Goal: Task Accomplishment & Management: Use online tool/utility

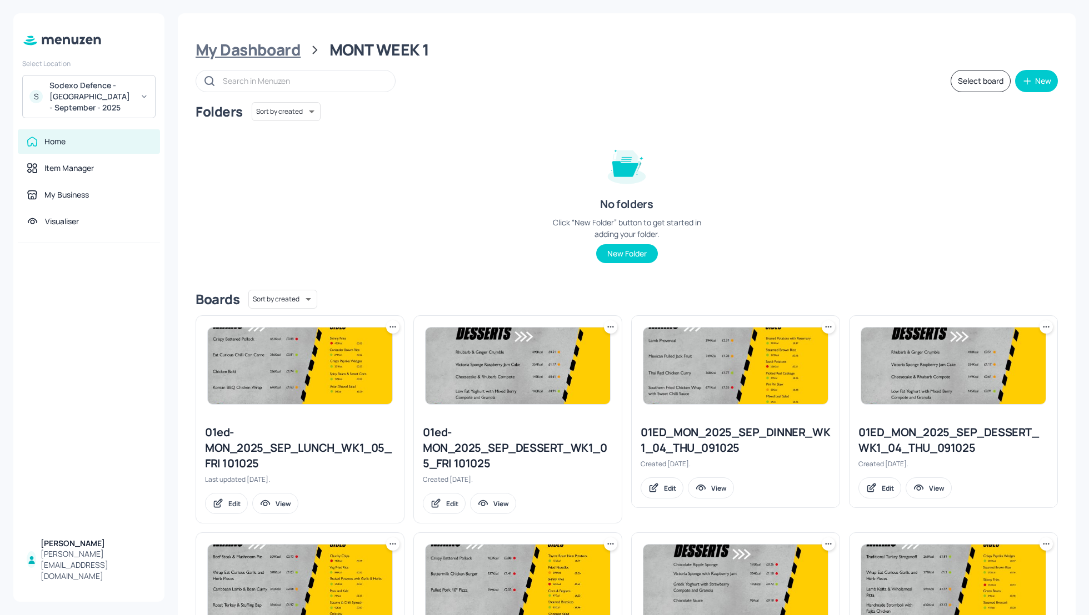
click at [272, 47] on div "My Dashboard" at bounding box center [248, 50] width 105 height 20
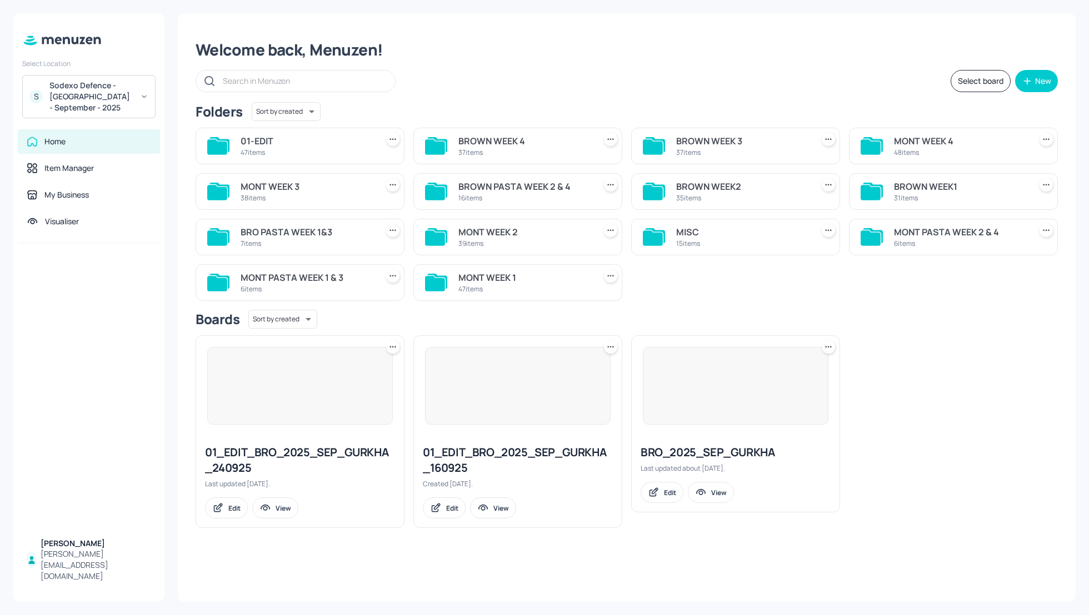
click at [739, 73] on div "Select board New" at bounding box center [627, 81] width 862 height 22
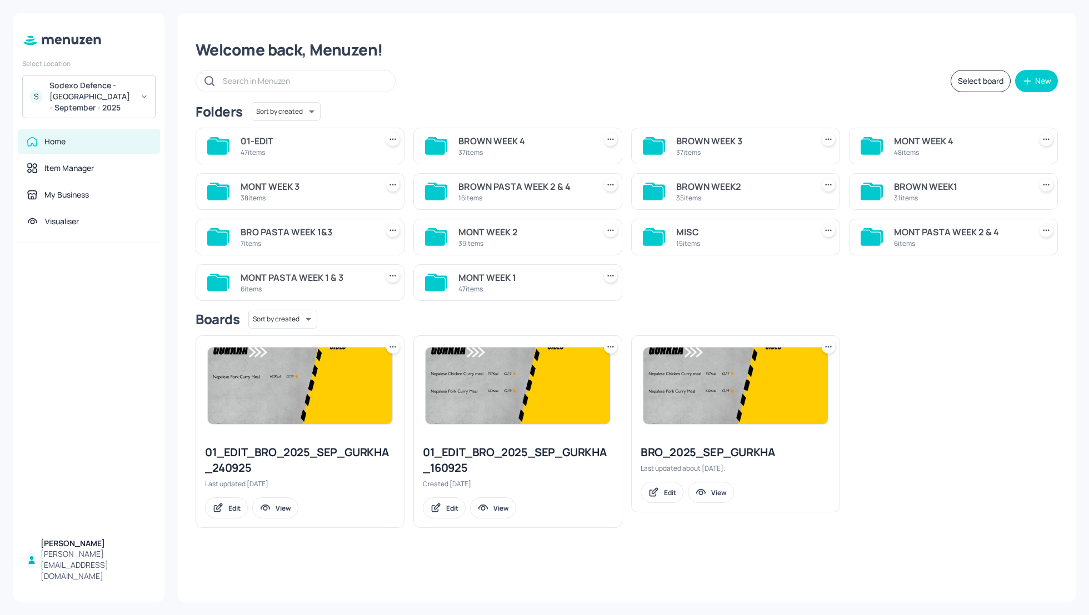
click at [487, 232] on div "MONT WEEK 2" at bounding box center [524, 232] width 132 height 13
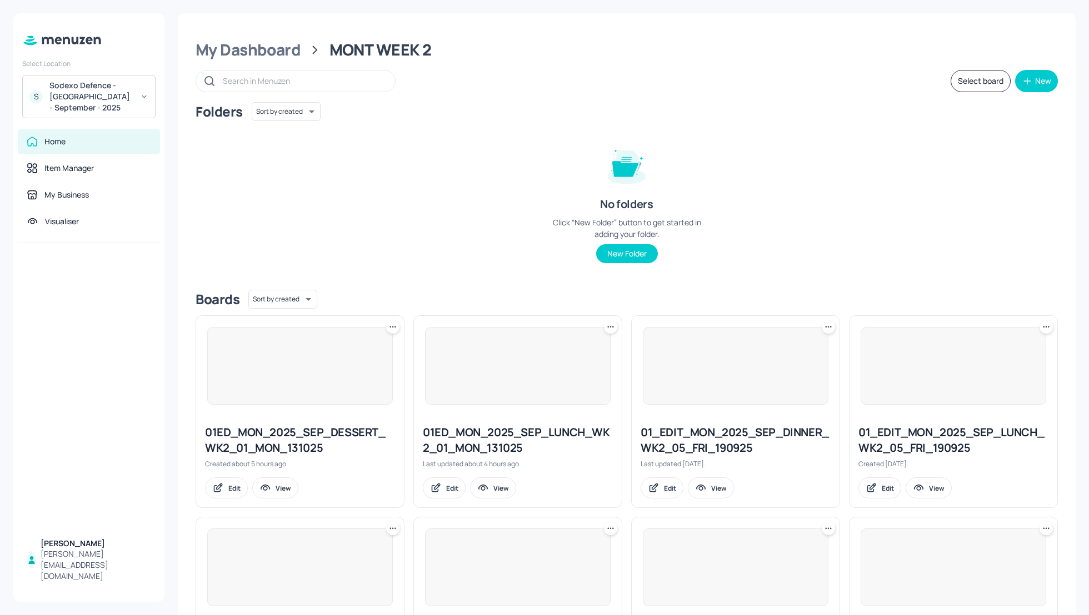
click at [855, 235] on div "Folders Sort by created id ​ No folders Click “New Folder” button to get starte…" at bounding box center [627, 191] width 862 height 179
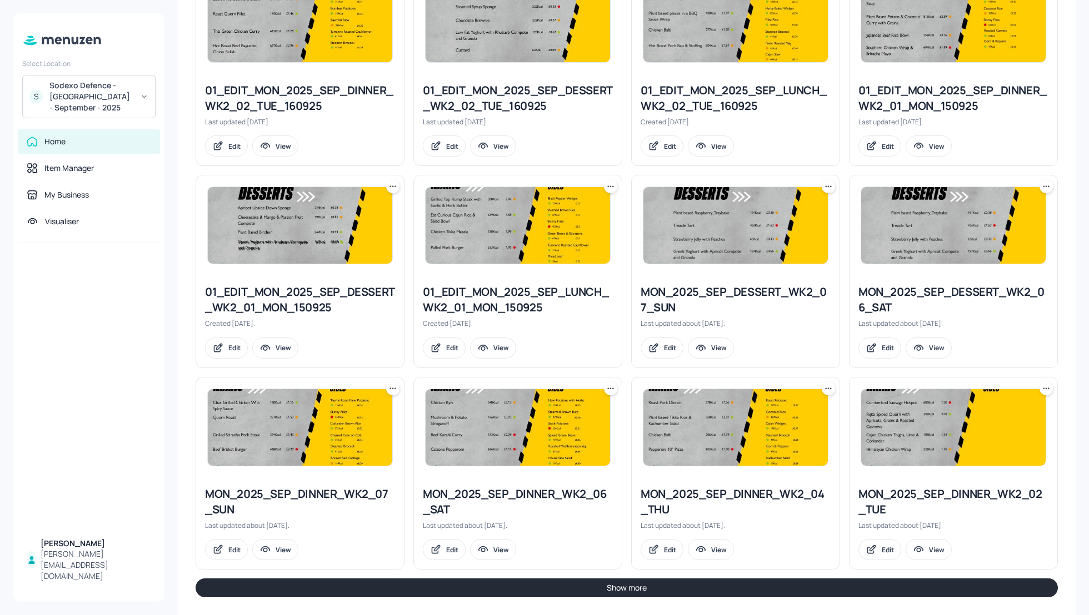
scroll to position [952, 0]
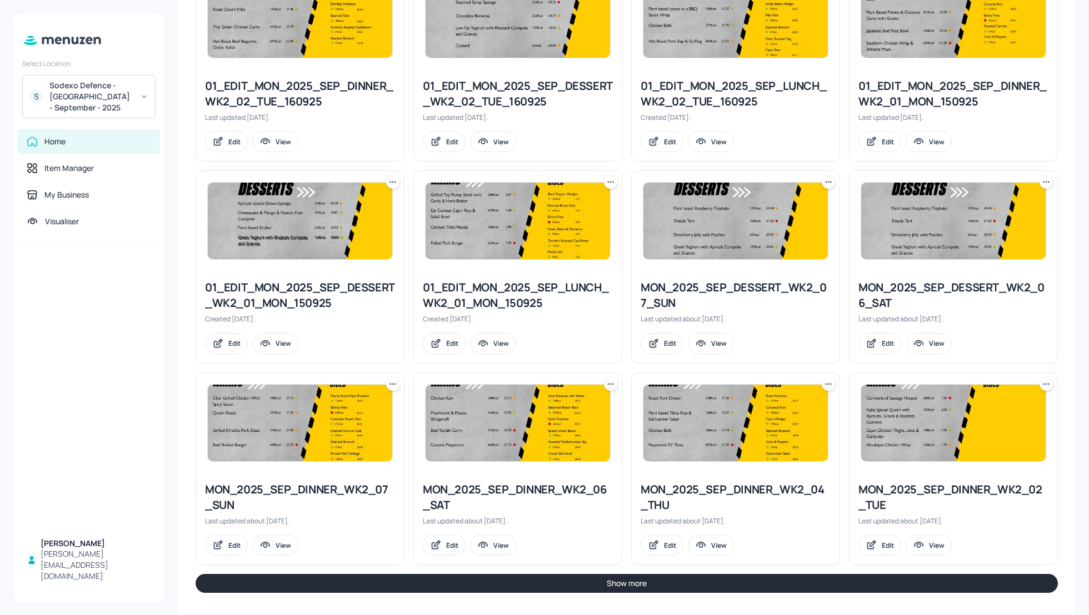
click at [705, 575] on button "Show more" at bounding box center [627, 583] width 862 height 19
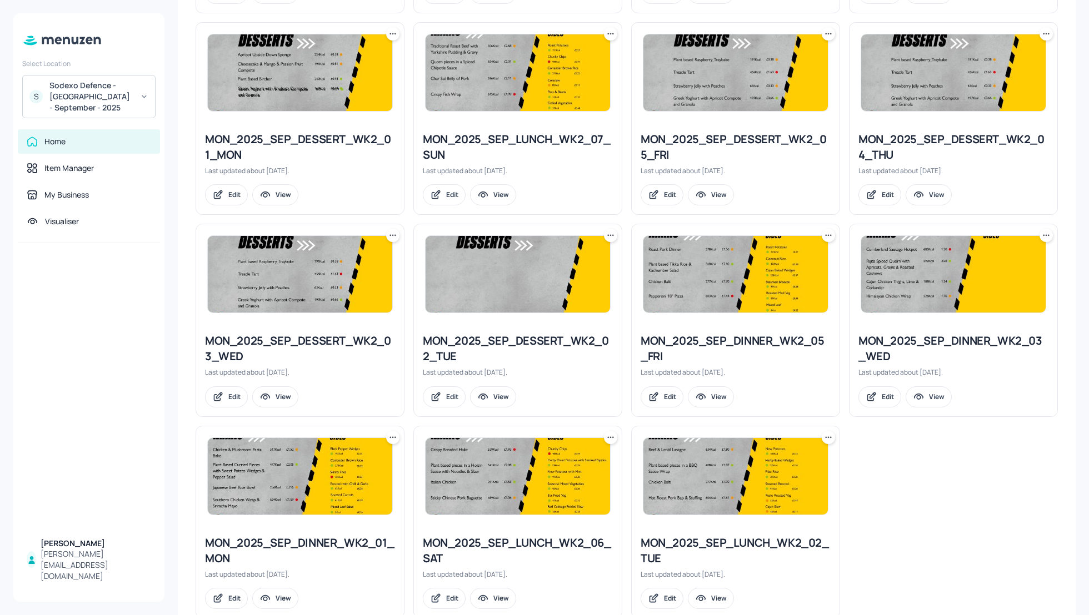
scroll to position [1729, 0]
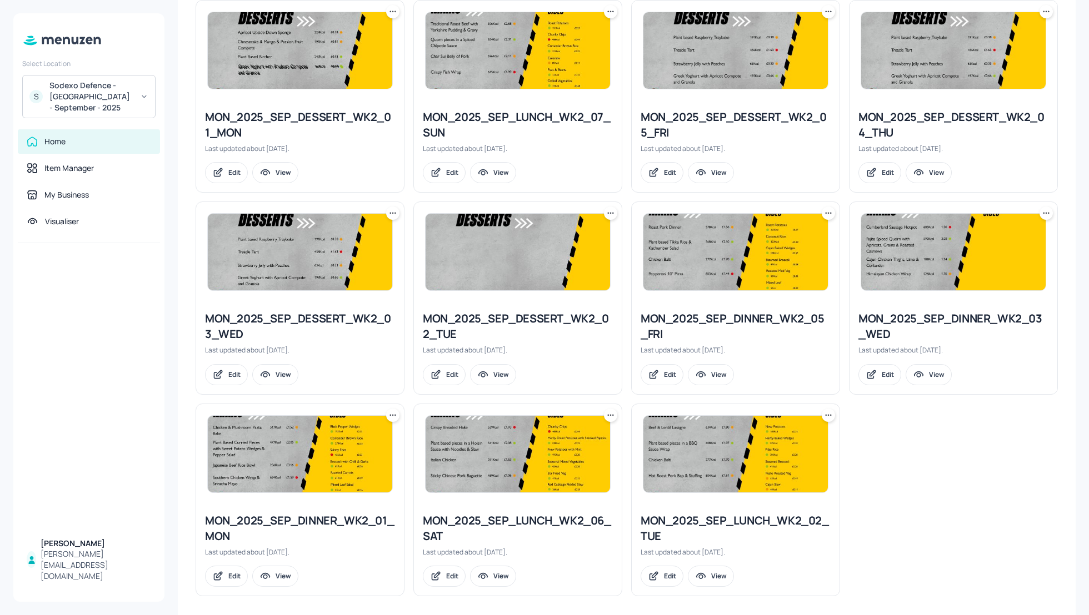
click at [392, 410] on icon at bounding box center [392, 415] width 11 height 11
click at [340, 448] on p "Duplicate" at bounding box center [337, 449] width 30 height 10
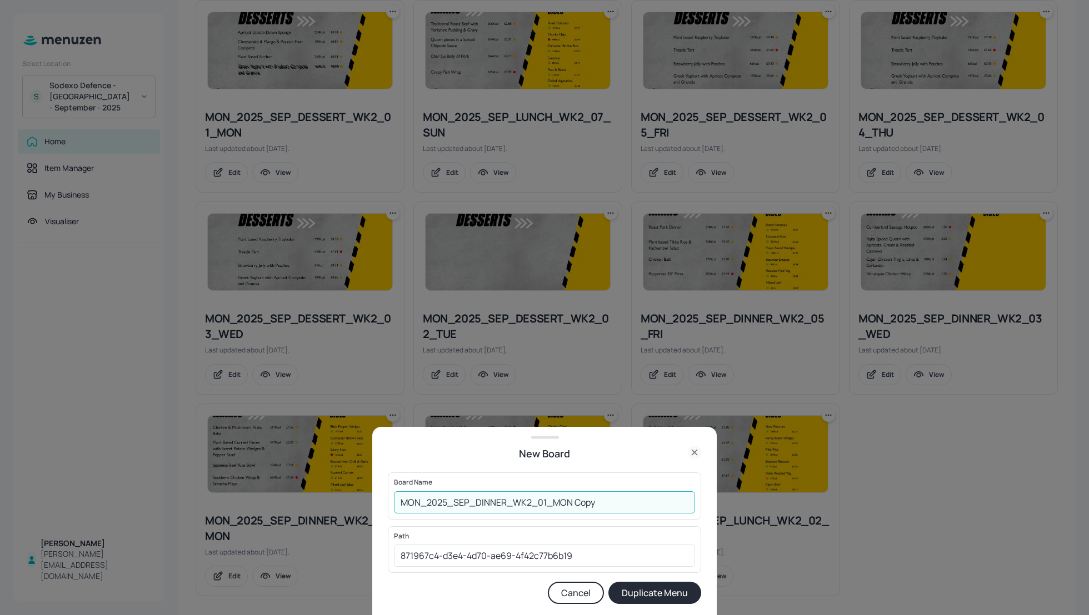
click at [394, 503] on input "MON_2025_SEP_DINNER_WK2_01_MON Copy" at bounding box center [544, 503] width 301 height 22
click at [680, 512] on input "01_EDIT_MON_2025_SEP_DINNER_WK2_01_MON Copy" at bounding box center [544, 503] width 301 height 22
type input "01_EDIT_MON_2025_SEP_DINNER_WK2_01_MON_131025"
click at [667, 586] on button "Duplicate Menu" at bounding box center [654, 593] width 93 height 22
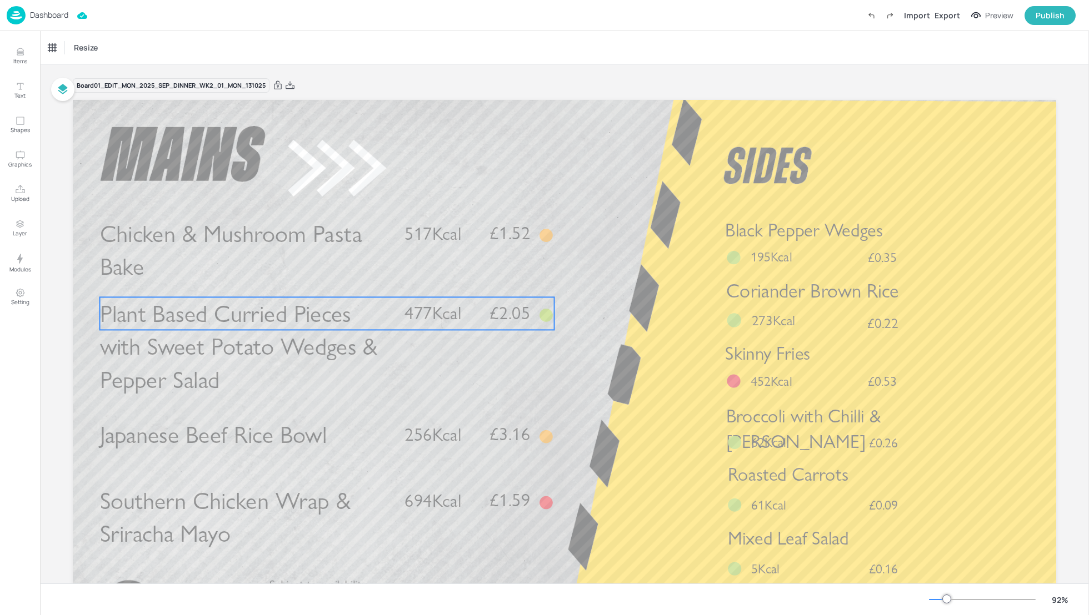
click at [242, 368] on p "Plant Based Curried Pieces with Sweet Potato Wedges & Pepper Salad" at bounding box center [245, 346] width 291 height 99
click at [111, 53] on div "Plant Based Curried Pieces with Sweet Potato Wedges & Pepper Salad" at bounding box center [99, 47] width 111 height 19
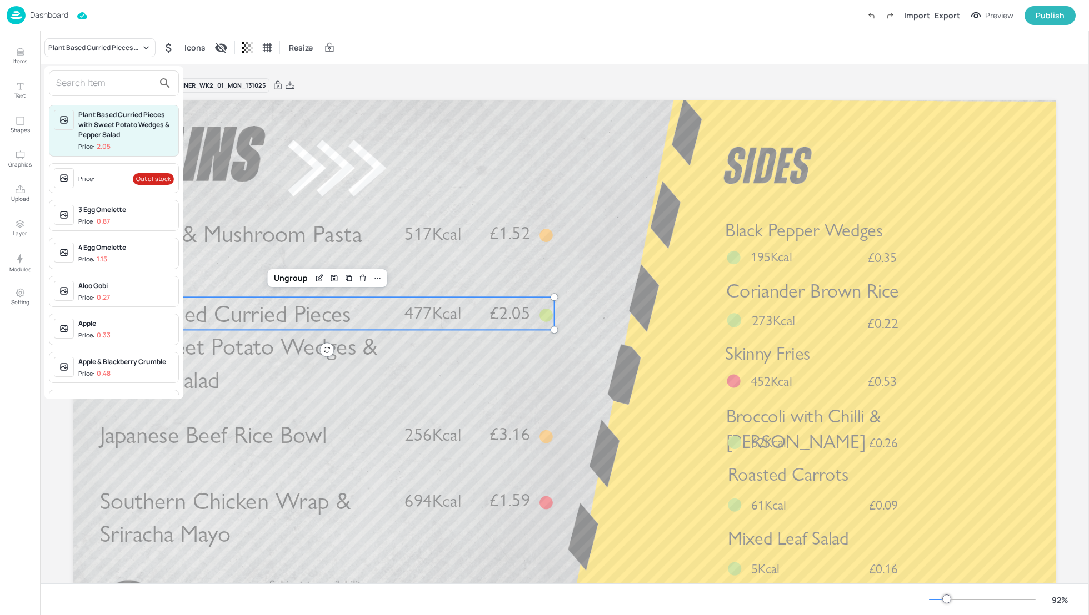
click at [93, 83] on input "text" at bounding box center [105, 83] width 98 height 18
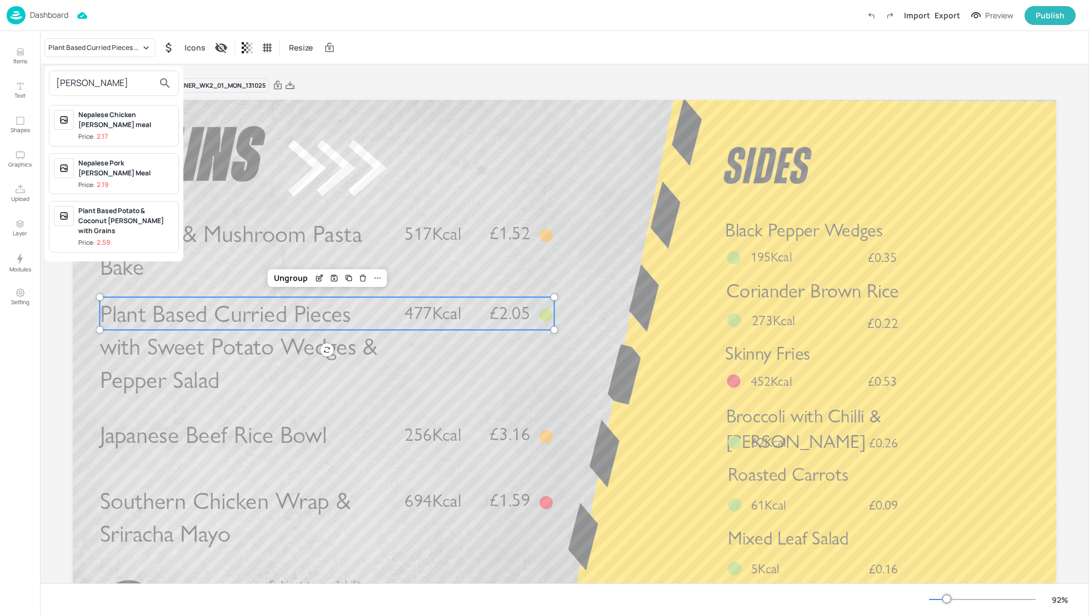
type input "[PERSON_NAME]"
click at [114, 206] on div "Plant Based Potato & Coconut [PERSON_NAME] with Grains" at bounding box center [126, 221] width 96 height 30
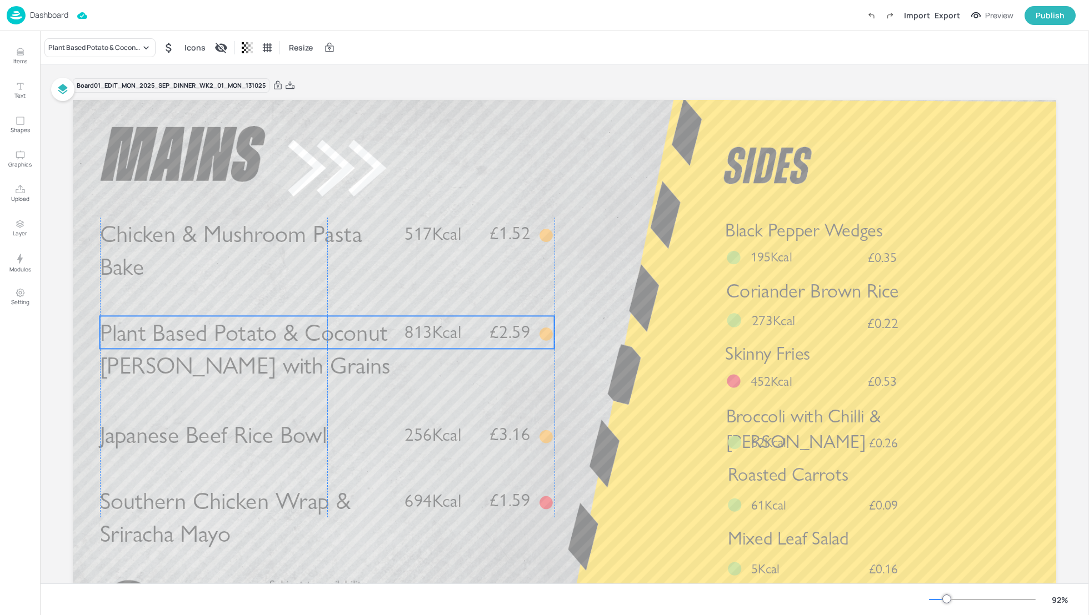
drag, startPoint x: 240, startPoint y: 304, endPoint x: 240, endPoint y: 323, distance: 18.9
click at [240, 323] on span "Plant Based Potato & Coconut [PERSON_NAME] with Grains" at bounding box center [245, 349] width 291 height 62
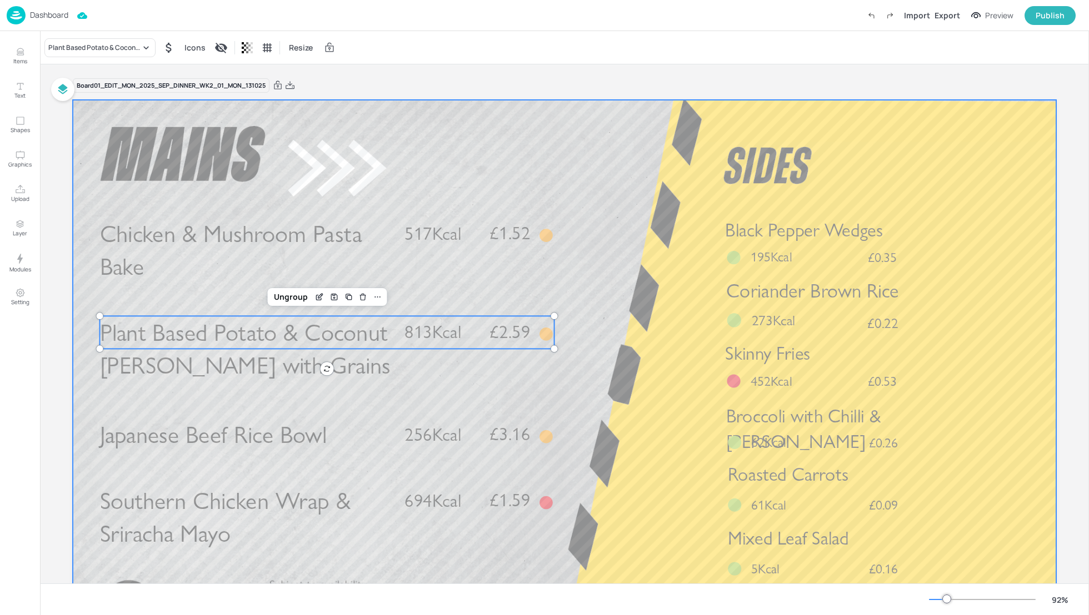
click at [602, 358] on div at bounding box center [564, 376] width 983 height 553
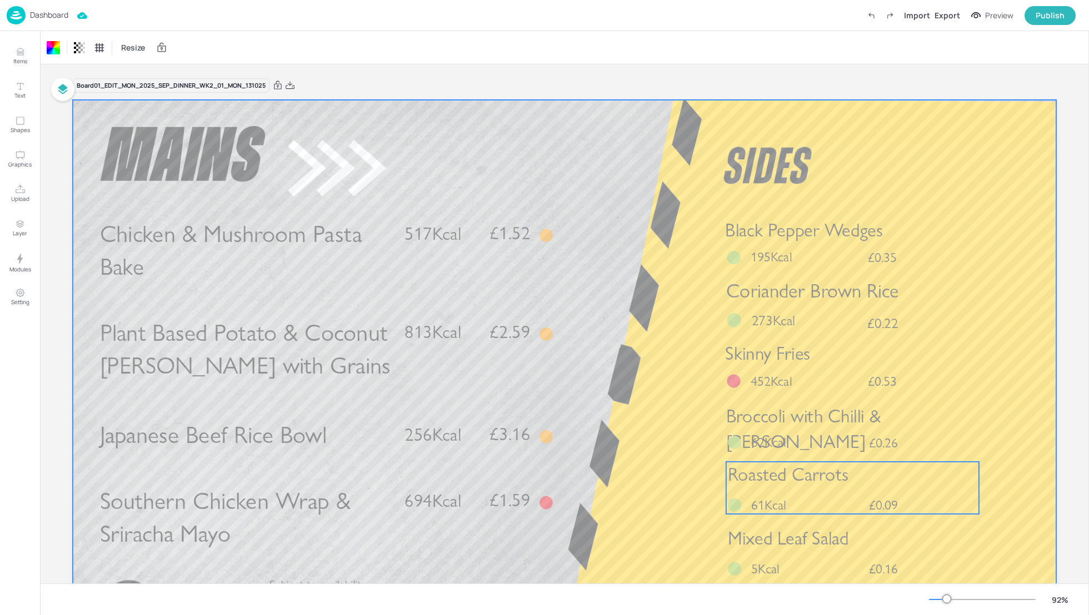
click at [834, 494] on div "Roasted Carrots £0.09 61Kcal" at bounding box center [852, 488] width 253 height 52
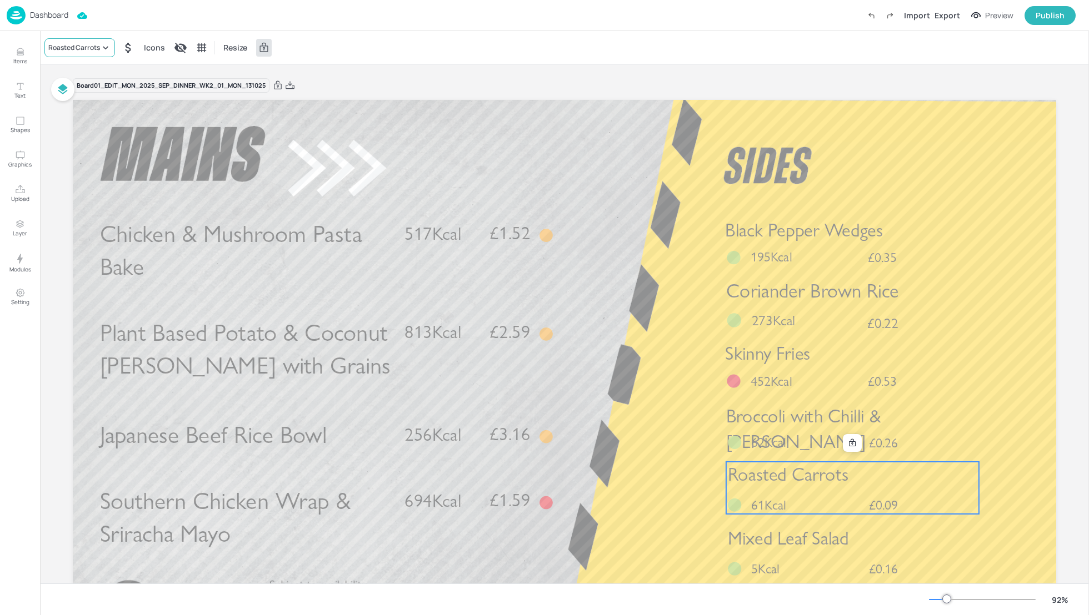
click at [79, 52] on div "Roasted Carrots" at bounding box center [74, 48] width 52 height 10
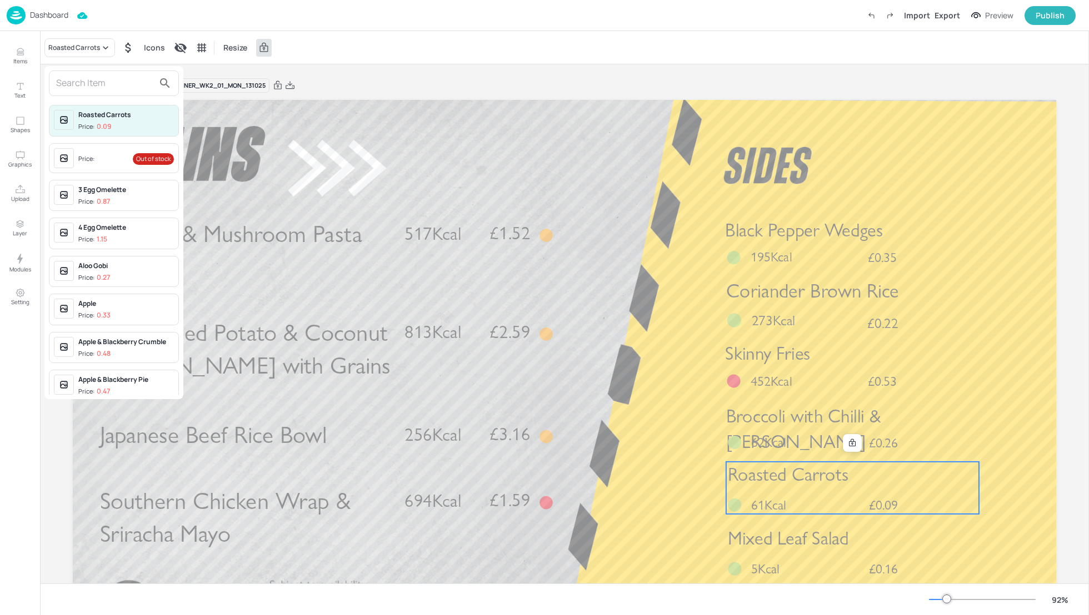
click at [68, 81] on input "text" at bounding box center [105, 83] width 98 height 18
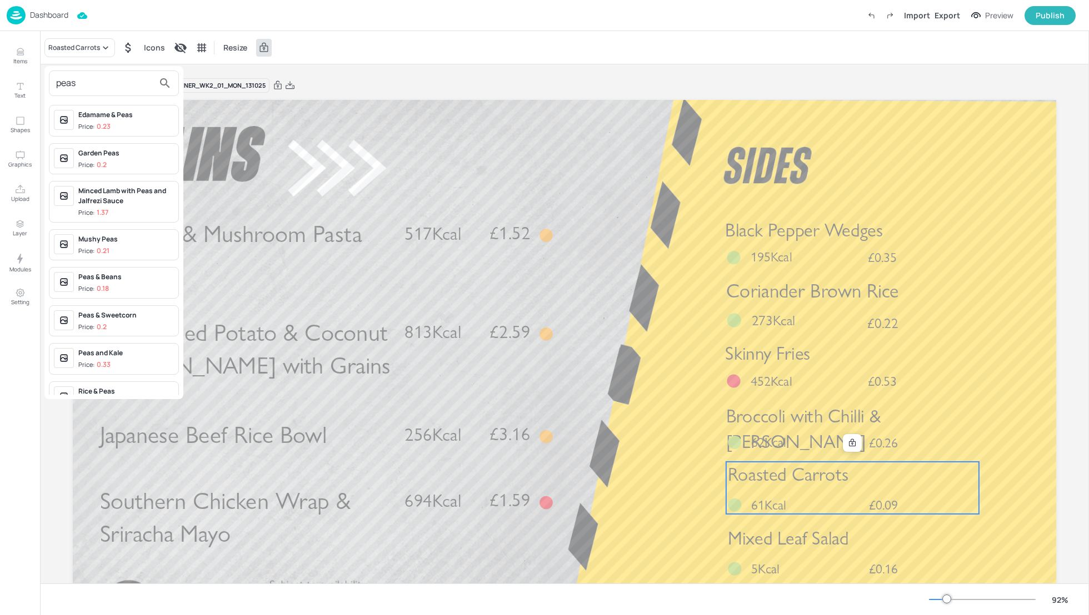
type input "peas"
click at [103, 153] on div "Garden Peas" at bounding box center [126, 153] width 96 height 10
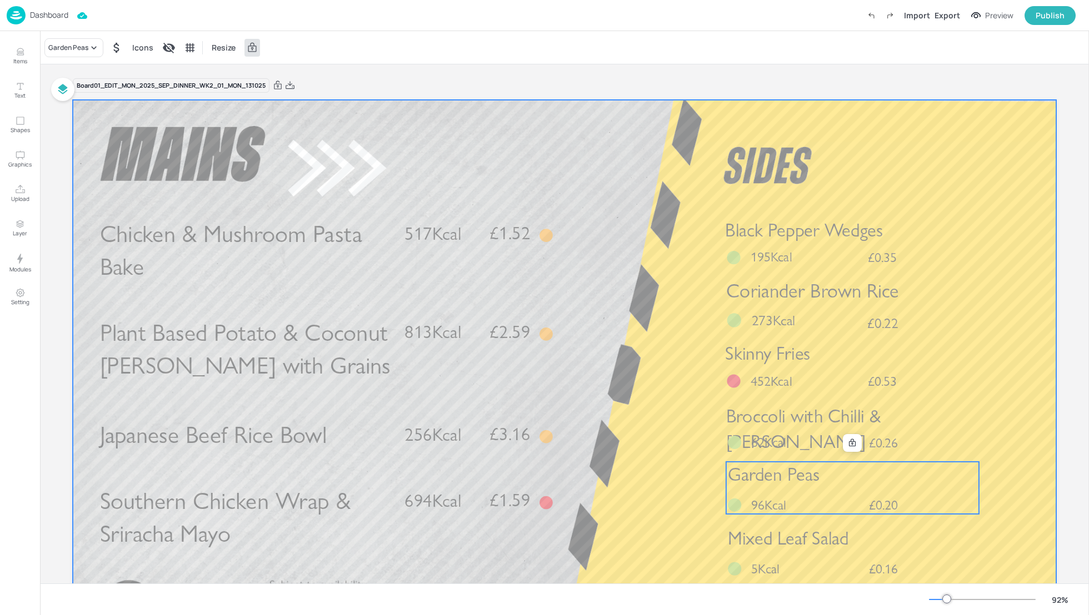
click at [1006, 446] on div at bounding box center [564, 376] width 983 height 553
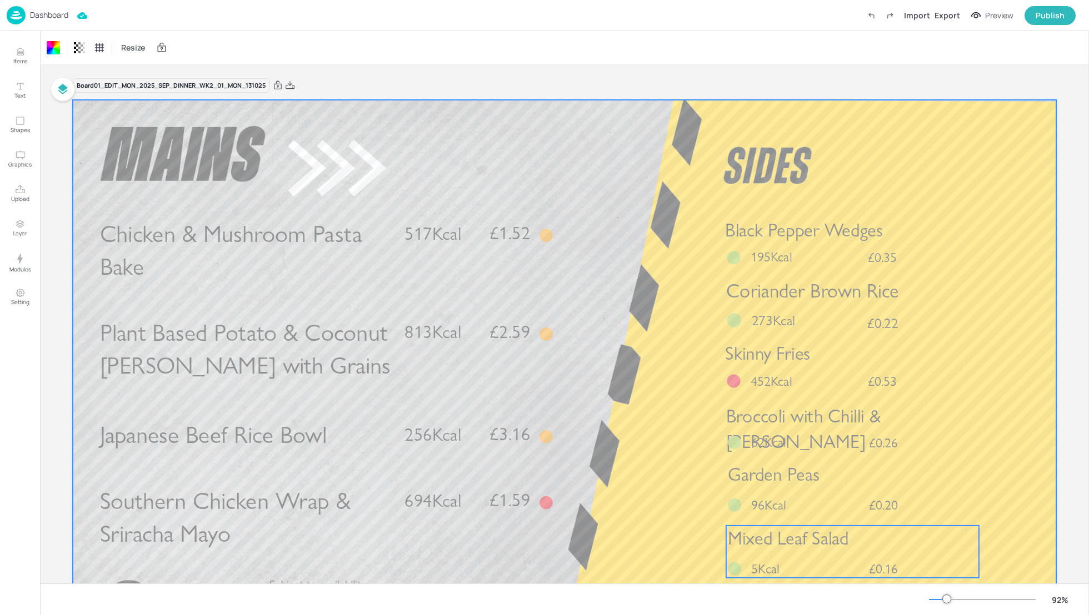
click at [828, 543] on span "Mixed Leaf Salad" at bounding box center [788, 539] width 121 height 22
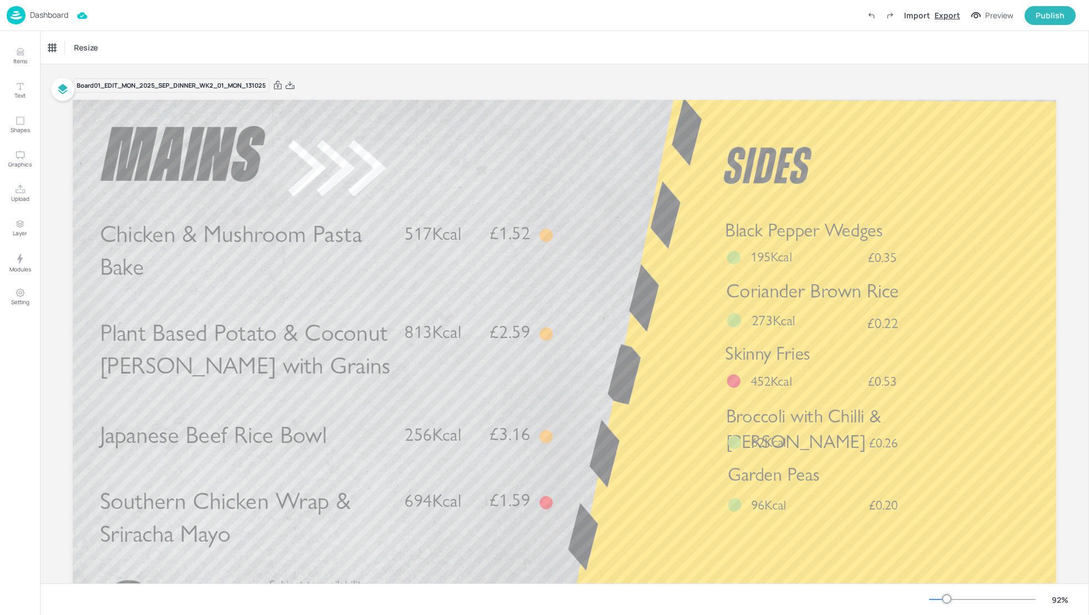
click at [951, 11] on div "Export" at bounding box center [947, 15] width 26 height 12
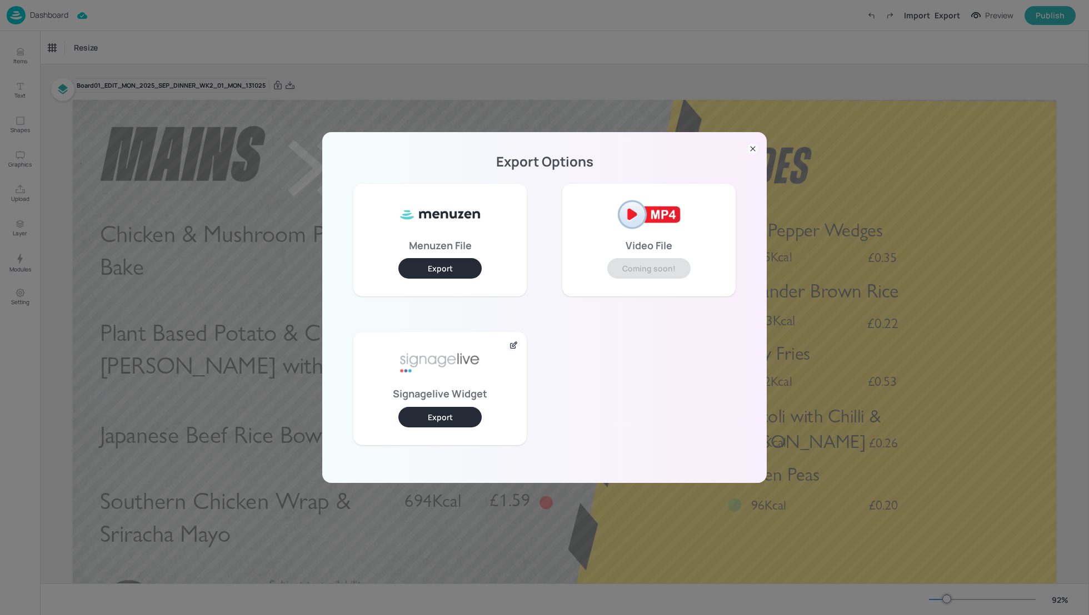
click at [458, 418] on button "Export" at bounding box center [439, 417] width 83 height 21
